Goal: Find specific page/section: Find specific page/section

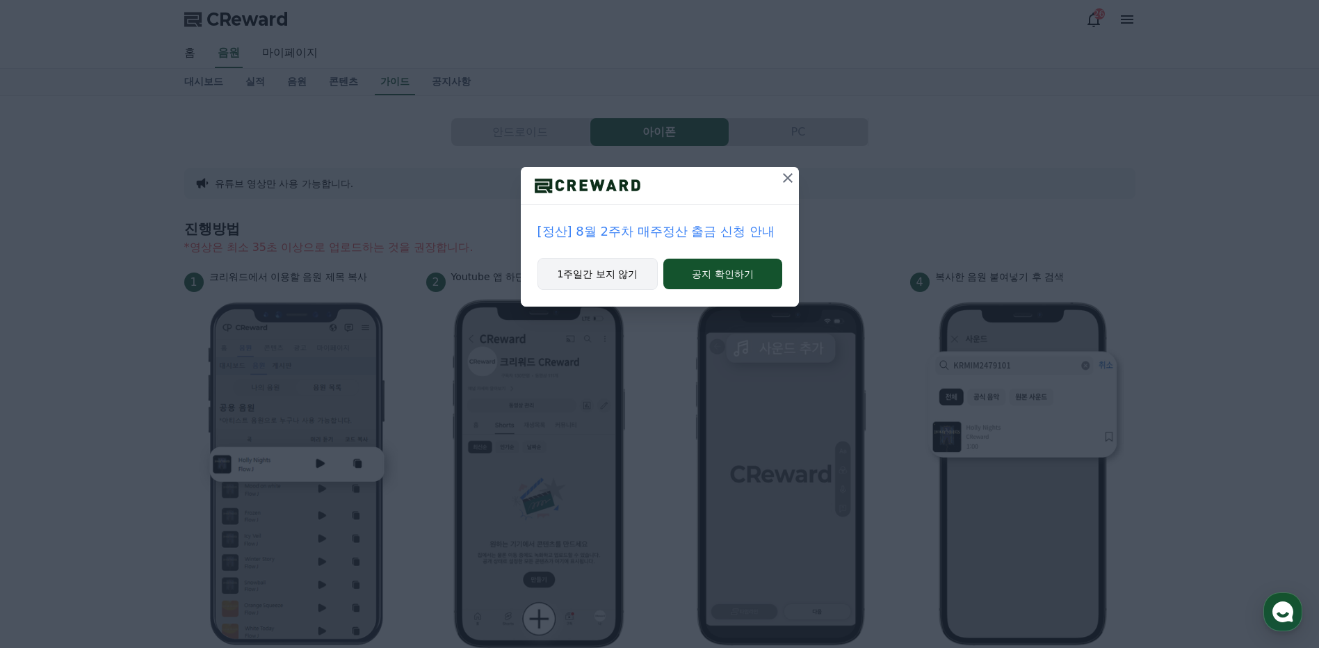
click at [609, 277] on button "1주일간 보지 않기" at bounding box center [597, 274] width 121 height 32
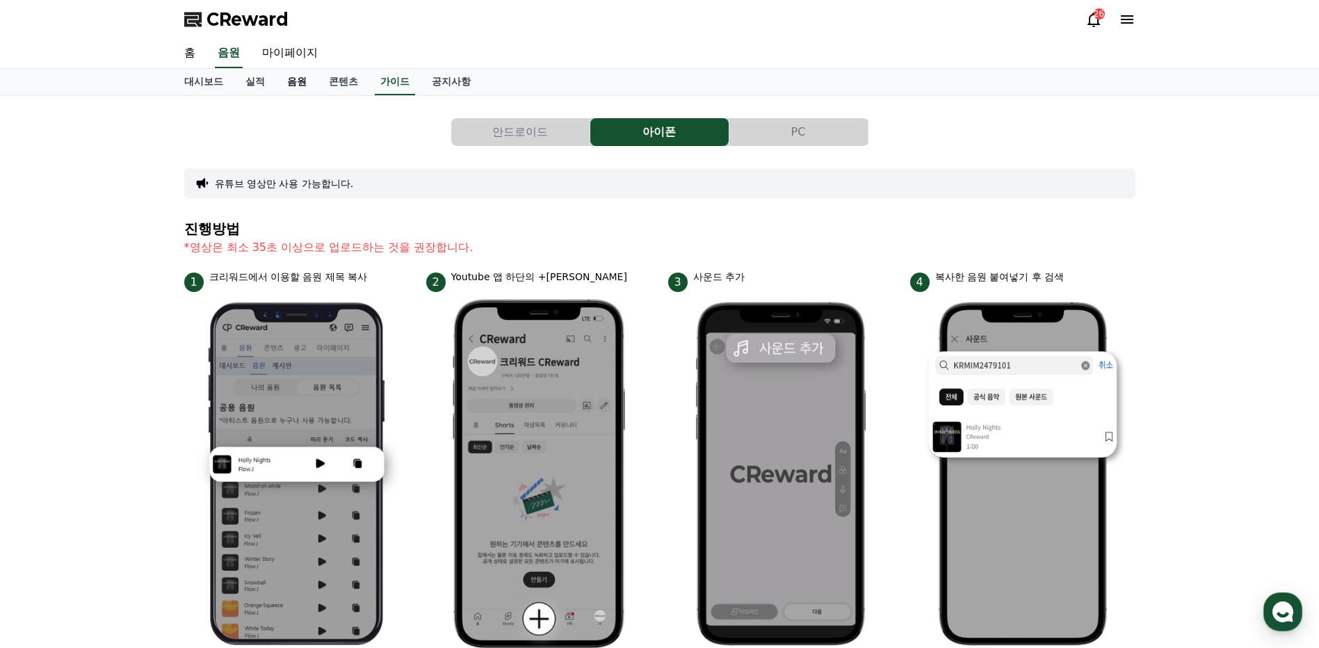
click at [295, 86] on link "음원" at bounding box center [297, 82] width 42 height 26
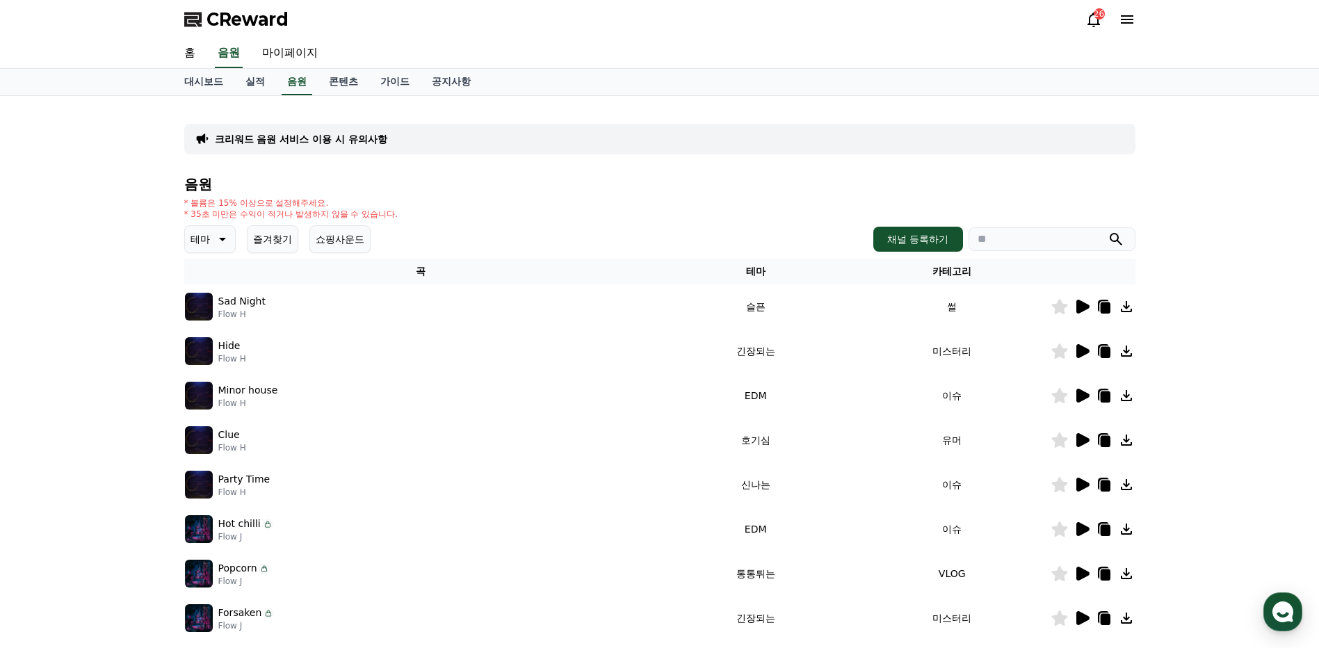
click at [1044, 242] on input "search" at bounding box center [1052, 239] width 167 height 24
type input "**********"
click at [1115, 237] on icon "submit" at bounding box center [1116, 239] width 17 height 17
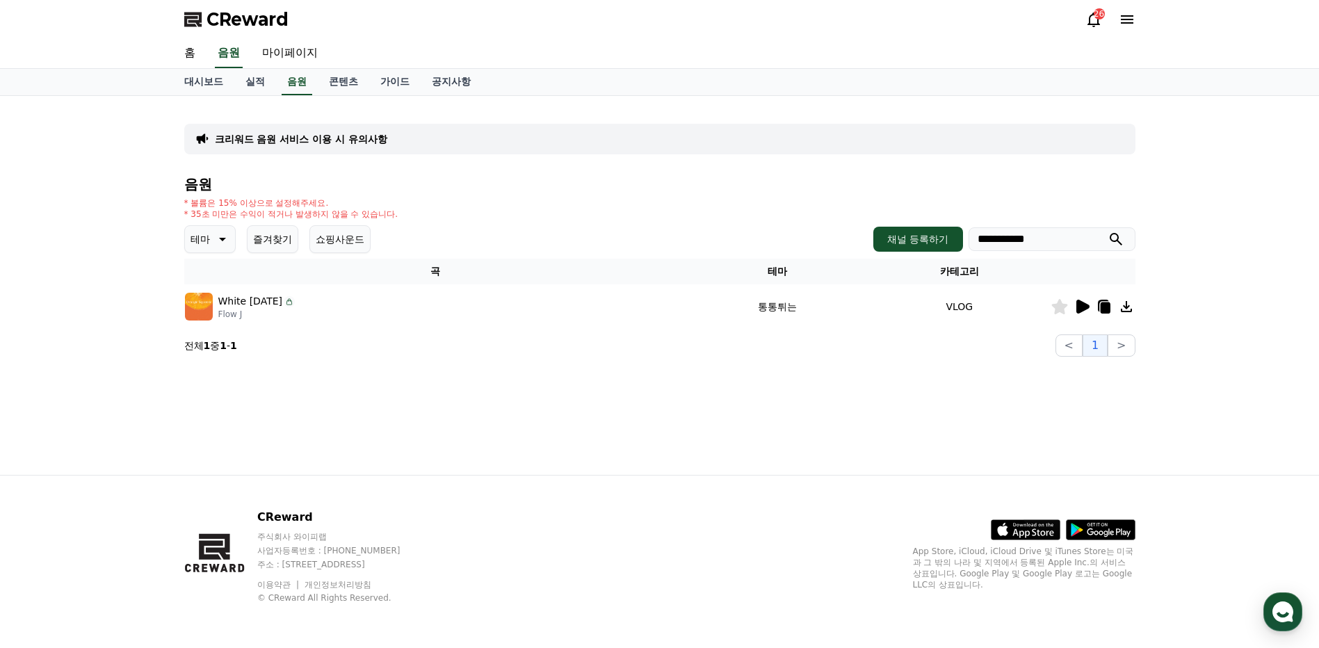
click at [1127, 309] on icon at bounding box center [1126, 306] width 17 height 17
